Goal: Navigation & Orientation: Find specific page/section

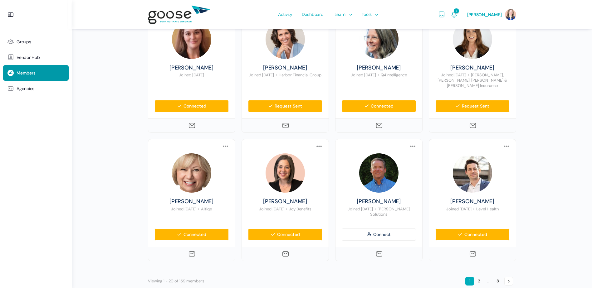
scroll to position [477, 0]
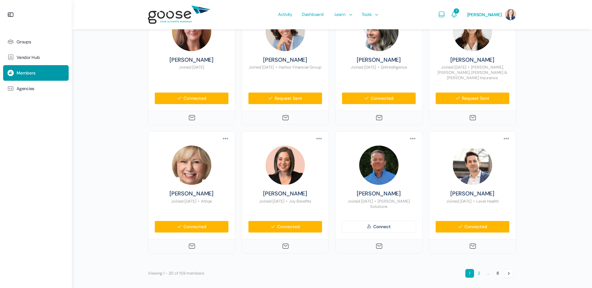
click at [479, 270] on link "2" at bounding box center [479, 273] width 9 height 9
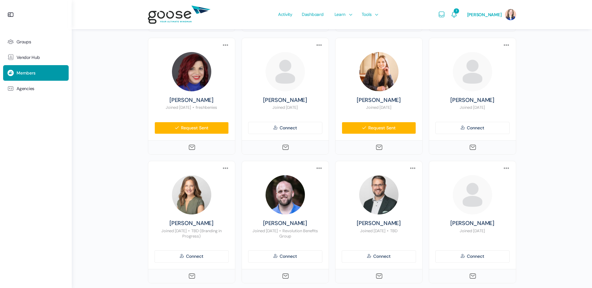
scroll to position [465, 0]
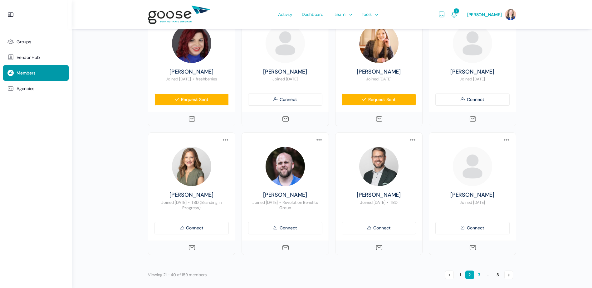
click at [480, 271] on link "3" at bounding box center [479, 275] width 9 height 9
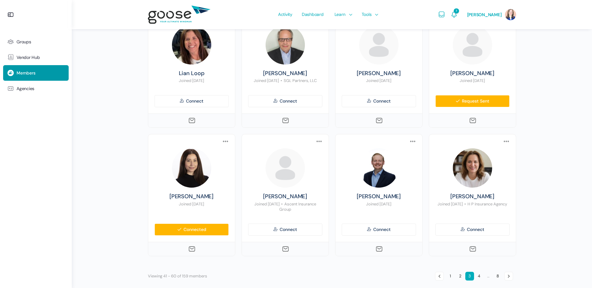
scroll to position [475, 0]
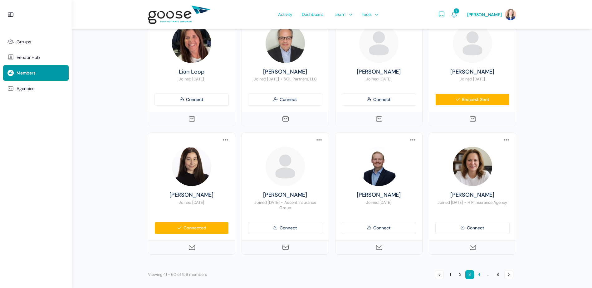
click at [480, 271] on link "4" at bounding box center [479, 275] width 9 height 9
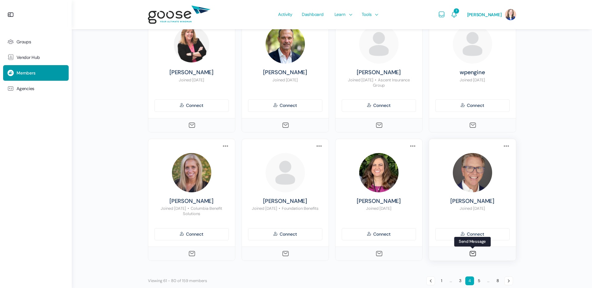
scroll to position [480, 0]
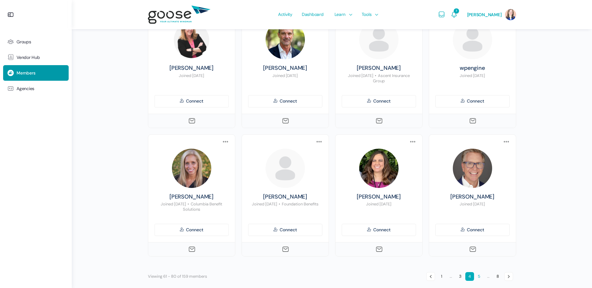
click at [479, 272] on link "5" at bounding box center [479, 276] width 9 height 9
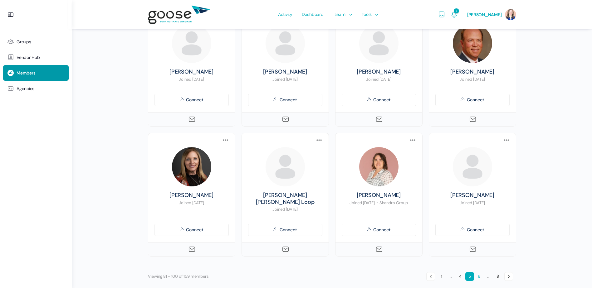
click at [481, 272] on link "6" at bounding box center [479, 276] width 9 height 9
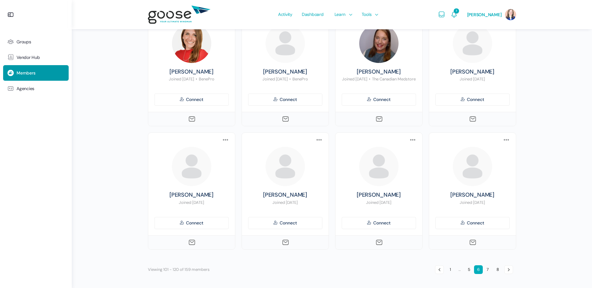
scroll to position [470, 0]
click at [490, 271] on link "7" at bounding box center [487, 270] width 9 height 9
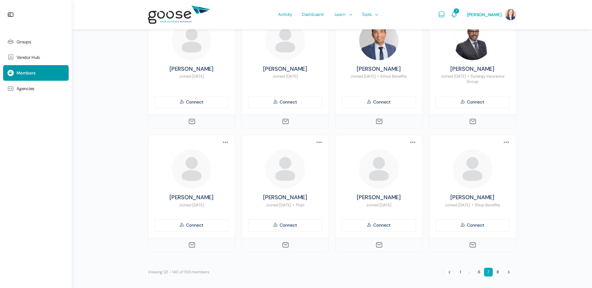
scroll to position [475, 0]
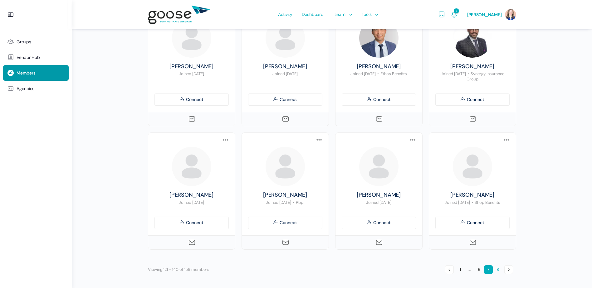
click at [497, 267] on link "8" at bounding box center [497, 270] width 9 height 9
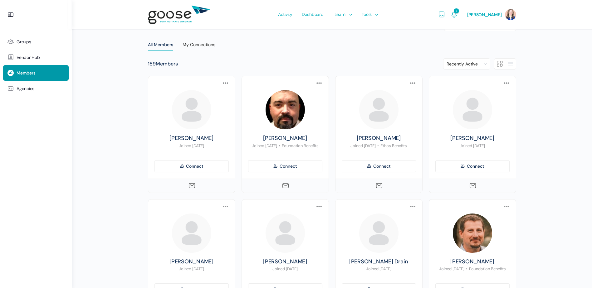
scroll to position [0, 0]
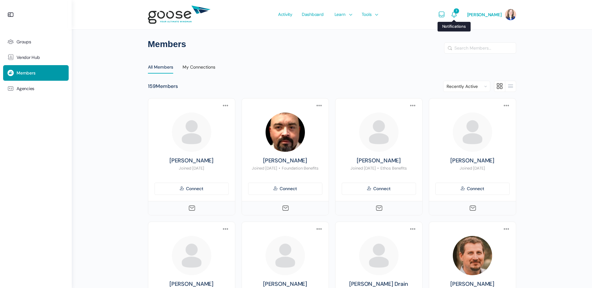
click at [458, 17] on icon "Notifications" at bounding box center [453, 14] width 7 height 7
